Goal: Information Seeking & Learning: Learn about a topic

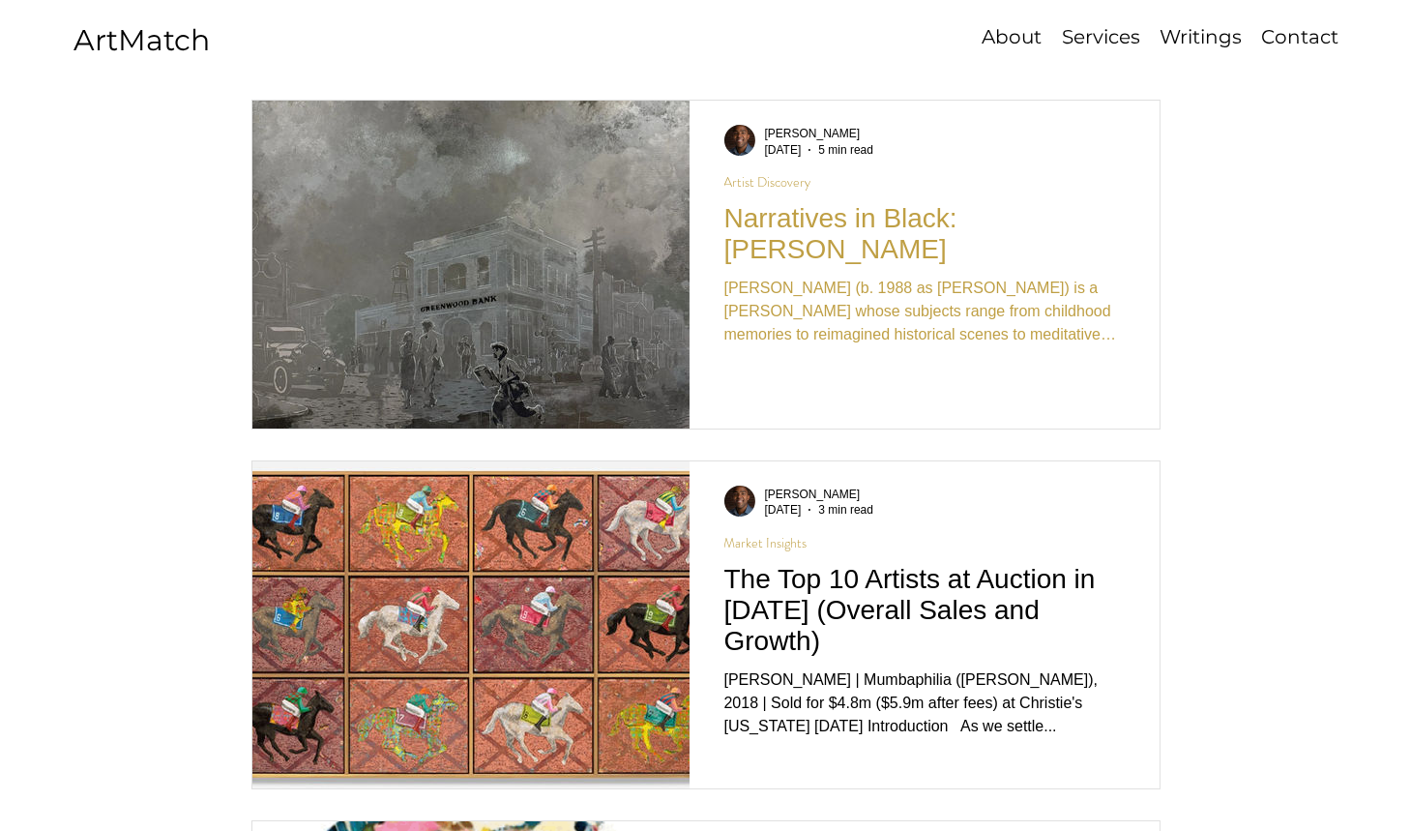
click at [803, 219] on h2 "Narratives in Black: [PERSON_NAME]" at bounding box center [924, 234] width 400 height 62
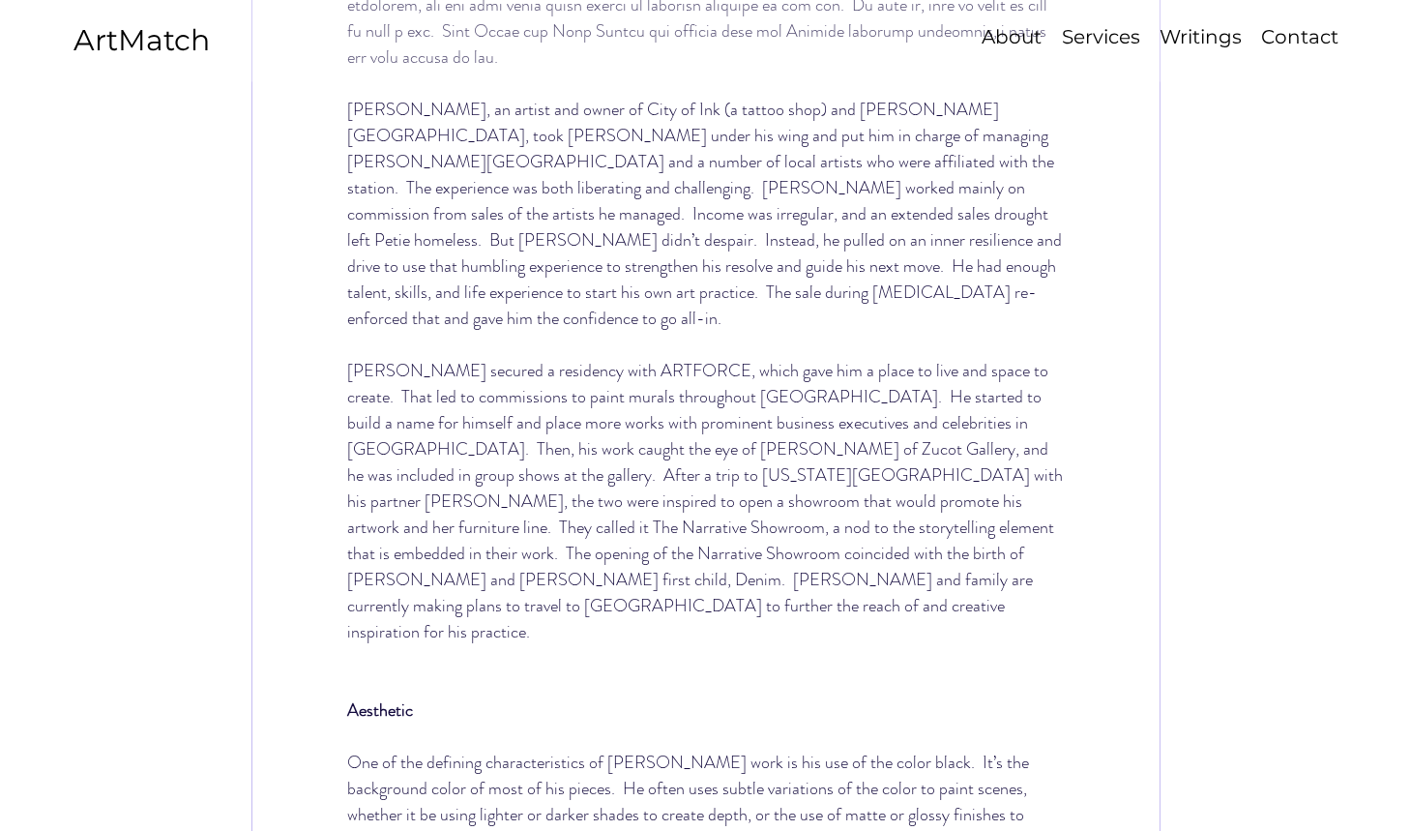
scroll to position [3485, 0]
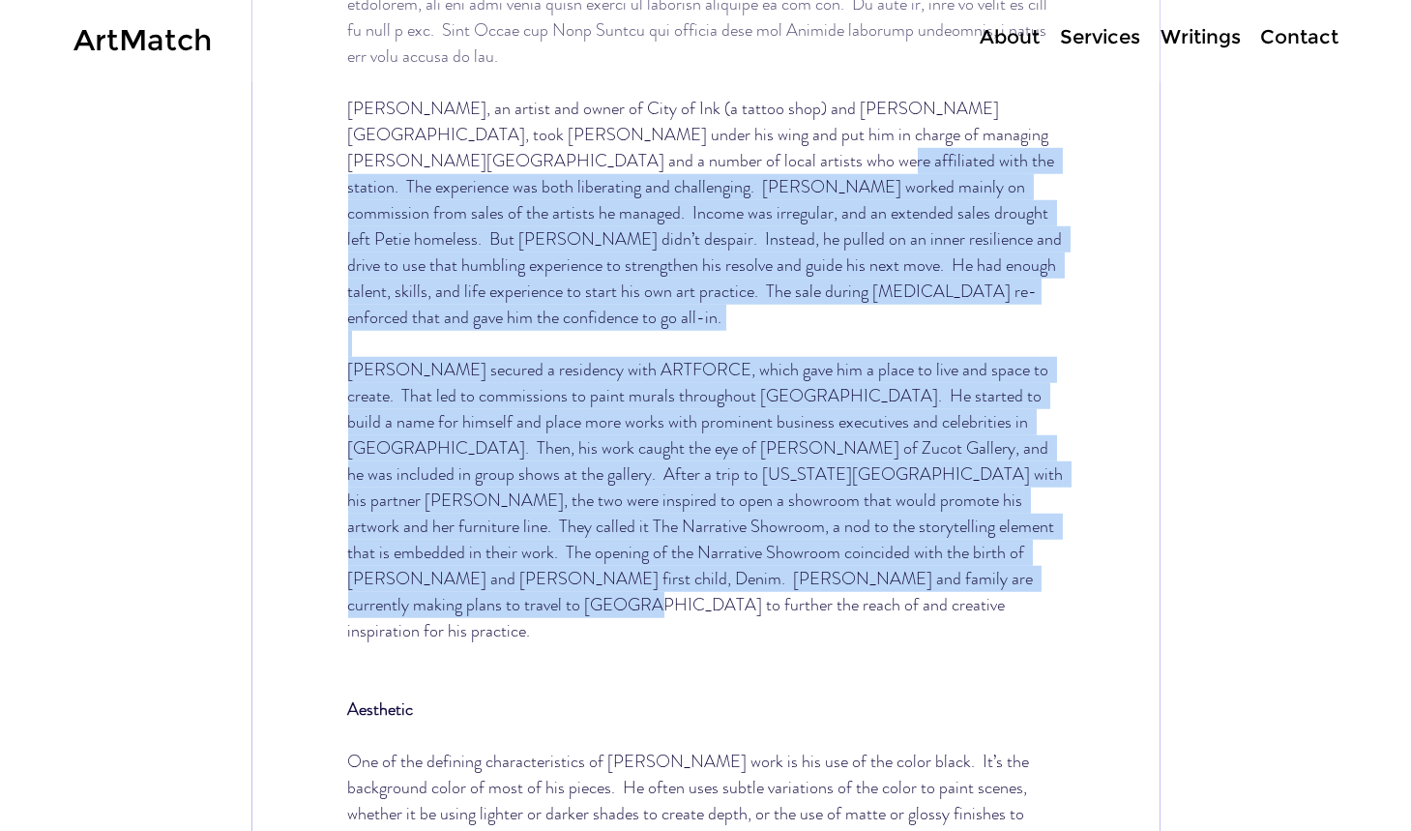
drag, startPoint x: 776, startPoint y: 551, endPoint x: 489, endPoint y: 167, distance: 478.9
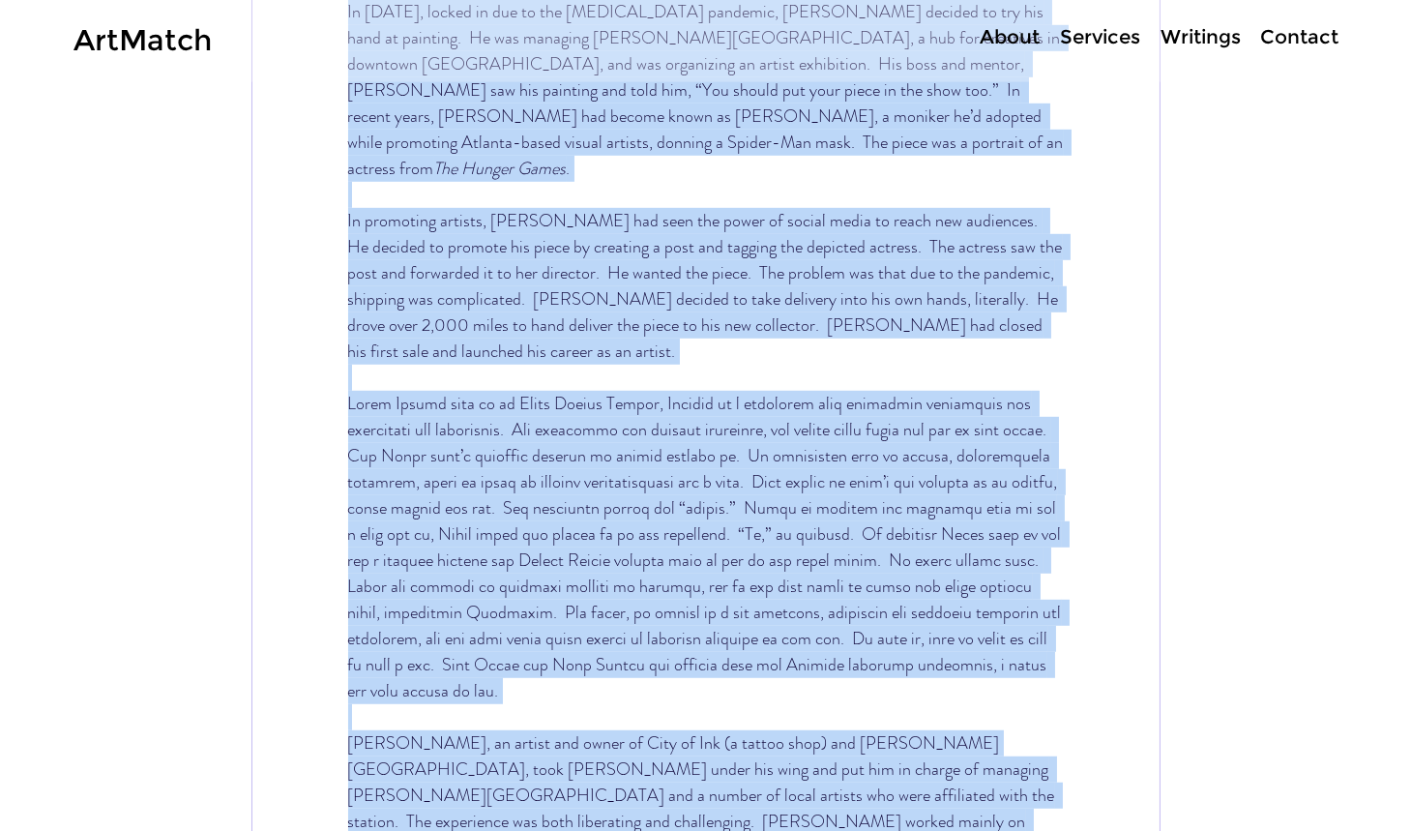
scroll to position [2798, 0]
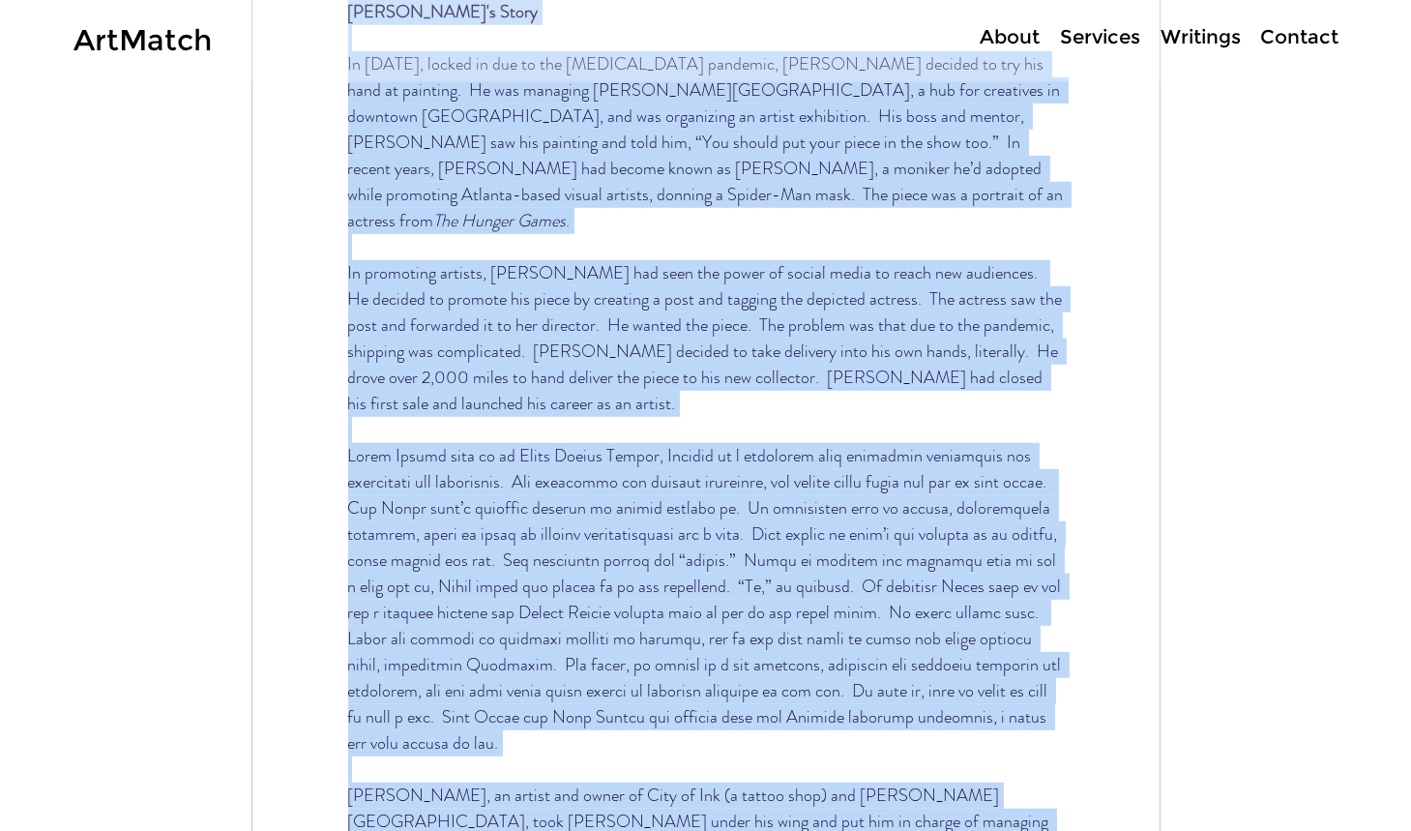
copy div "Lorem'i Dolor Si 3489, ametco ad eli se doe TEMPO-36 incididu, Utlabo Etdolore …"
